Goal: Information Seeking & Learning: Understand process/instructions

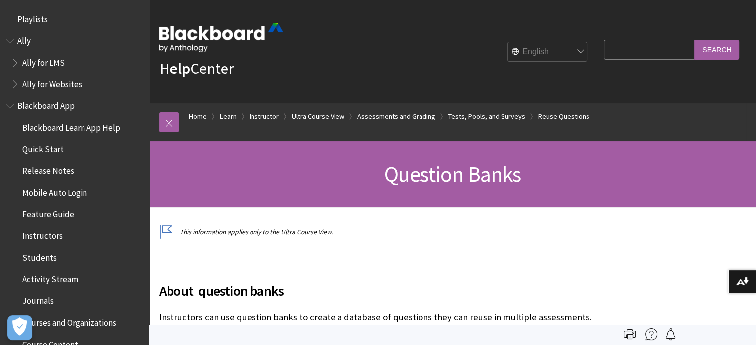
scroll to position [1671, 0]
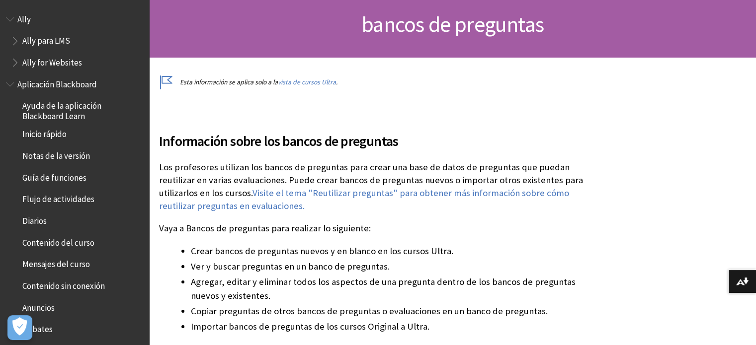
scroll to position [1505, 0]
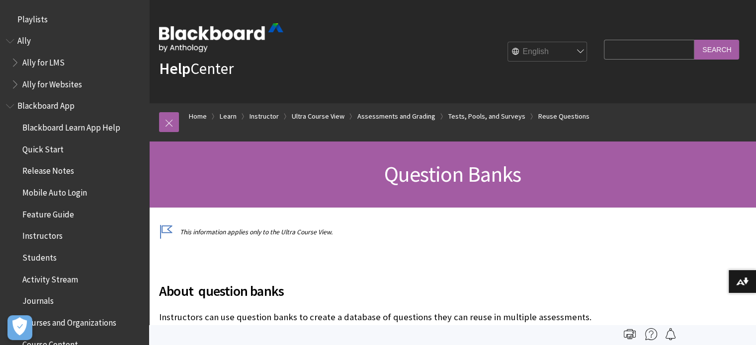
scroll to position [1671, 0]
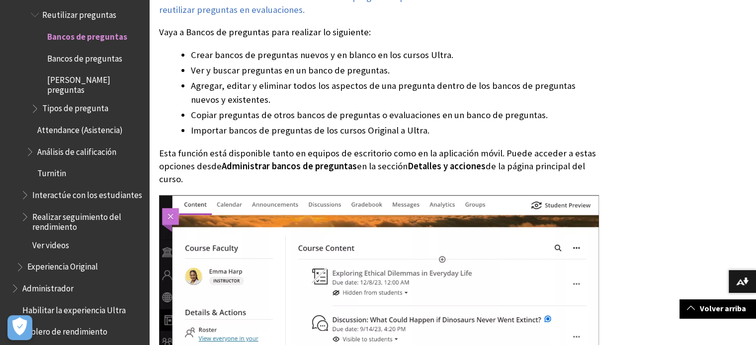
scroll to position [298, 0]
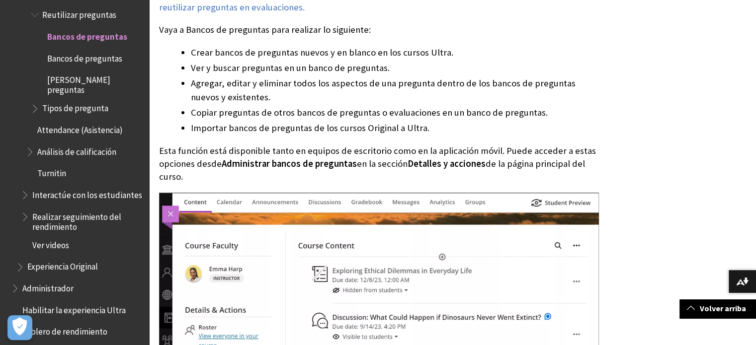
click at [358, 129] on li "Importar bancos de preguntas de los cursos Original a Ultra." at bounding box center [395, 128] width 408 height 14
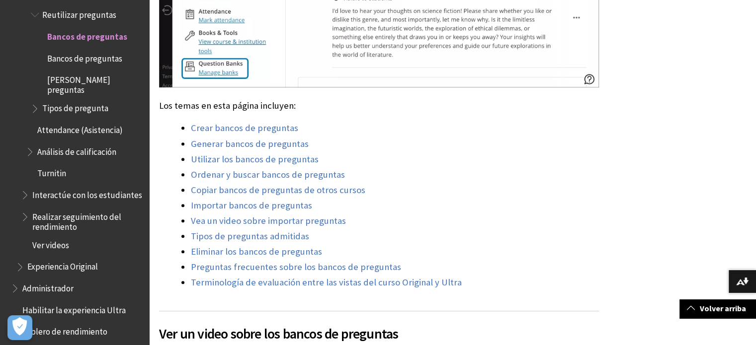
scroll to position [745, 0]
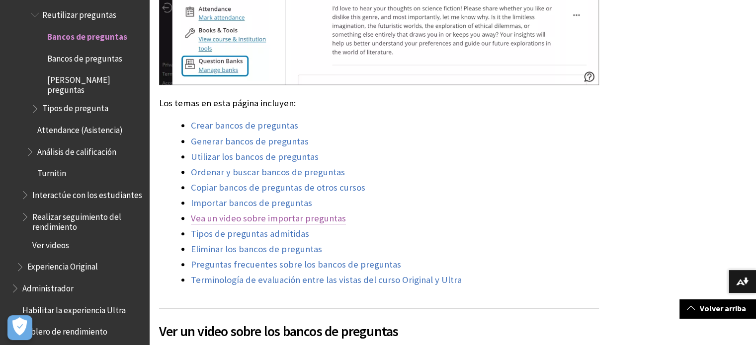
click at [241, 220] on link "Vea un video sobre importar preguntas" at bounding box center [268, 219] width 155 height 12
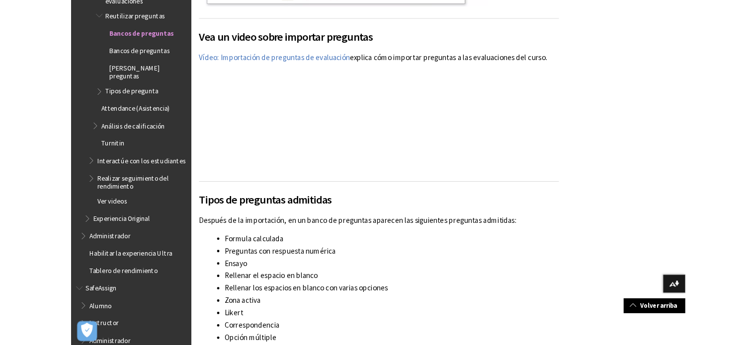
scroll to position [1505, 0]
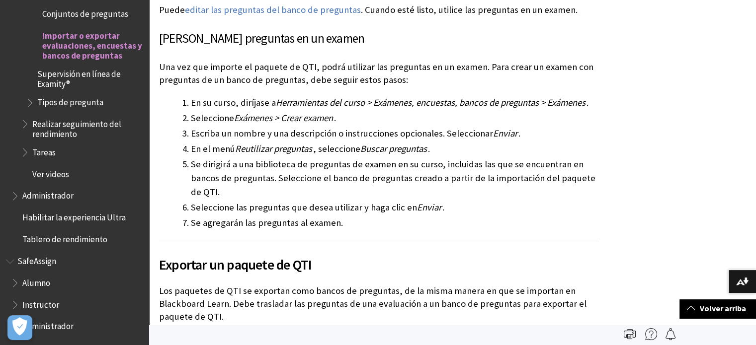
scroll to position [1457, 0]
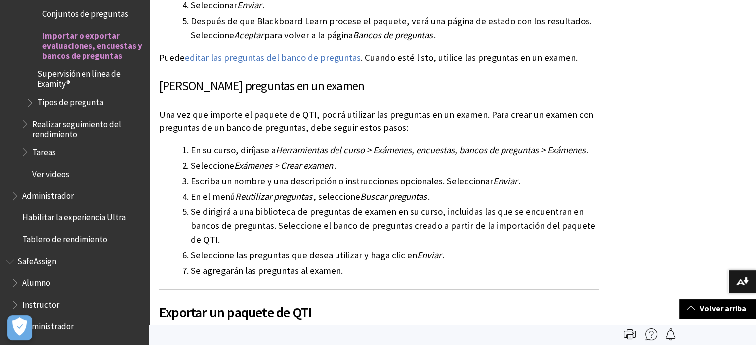
click at [391, 150] on span "Herramientas del curso > Exámenes, encuestas, bancos de preguntas > Exámenes" at bounding box center [431, 150] width 310 height 11
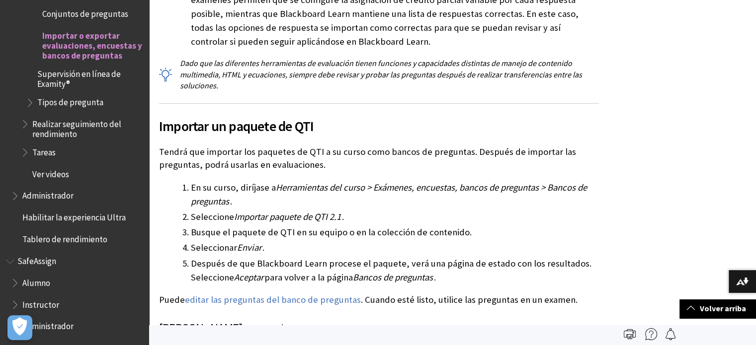
scroll to position [1308, 0]
